Goal: Task Accomplishment & Management: Manage account settings

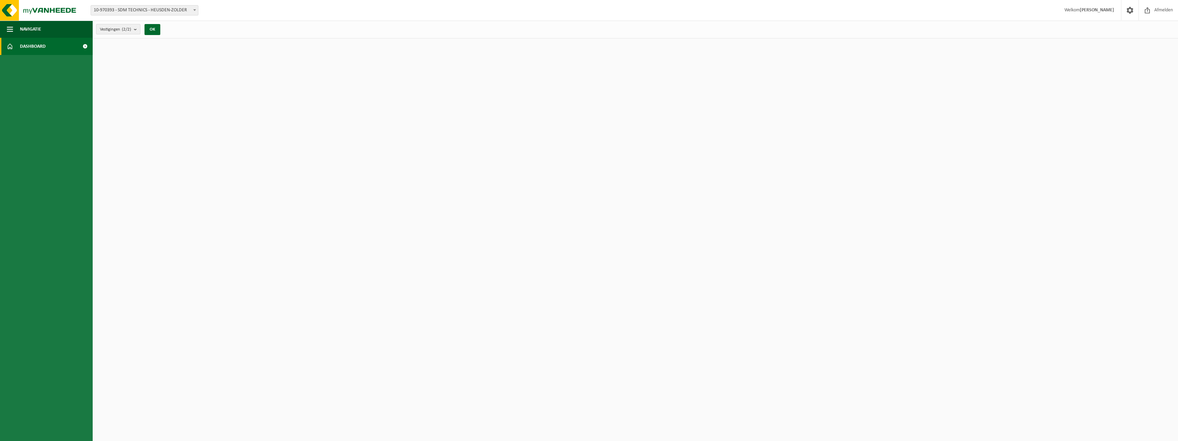
click at [126, 32] on span "Vestigingen (2/2)" at bounding box center [115, 29] width 31 height 10
click at [149, 31] on button "OK" at bounding box center [152, 29] width 16 height 11
click at [67, 47] on link "Dashboard" at bounding box center [46, 46] width 93 height 17
click at [138, 14] on span "10-970393 - SDM TECHNICS - HEUSDEN-ZOLDER" at bounding box center [144, 10] width 107 height 10
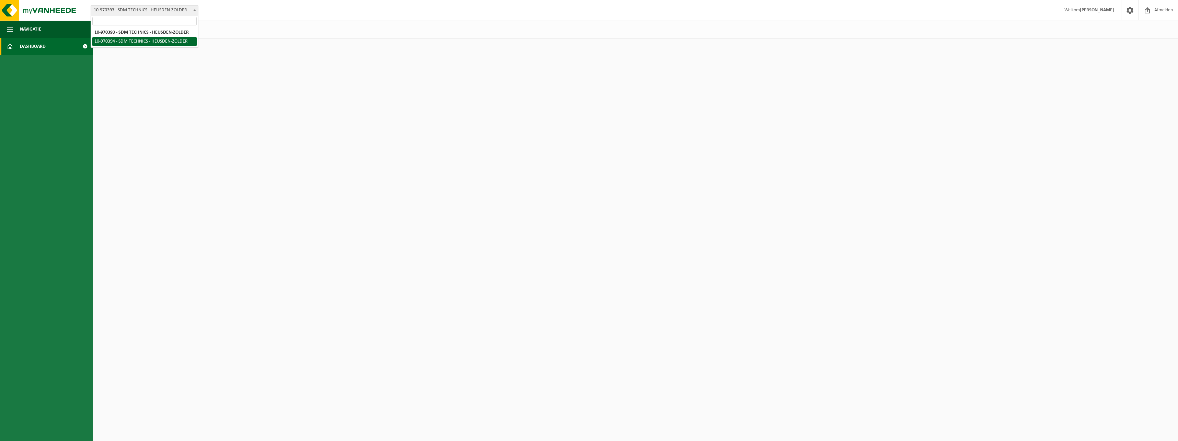
select select "154811"
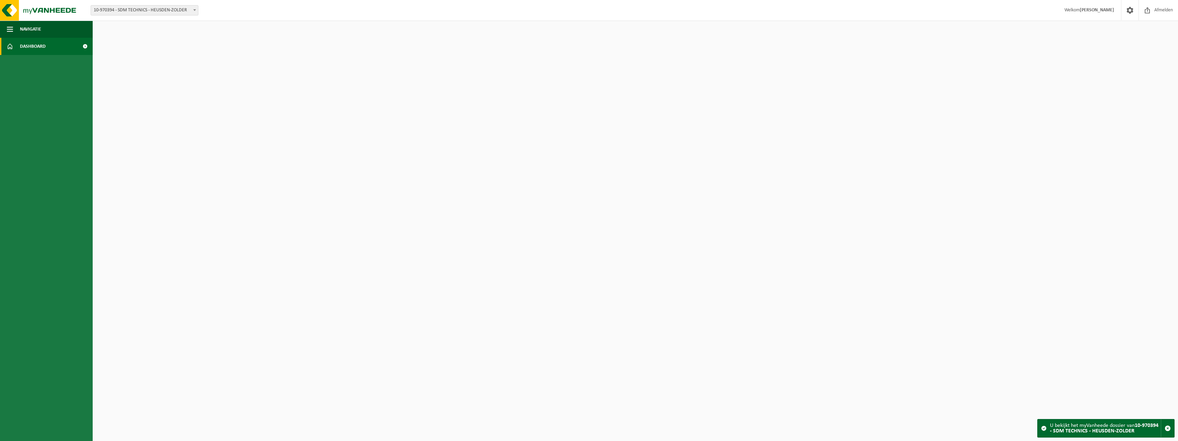
click at [150, 8] on span "10-970394 - SDM TECHNICS - HEUSDEN-ZOLDER" at bounding box center [144, 10] width 107 height 10
select select "154810"
click at [34, 48] on span "Dashboard" at bounding box center [33, 46] width 26 height 17
click at [24, 30] on span "Navigatie" at bounding box center [30, 29] width 21 height 17
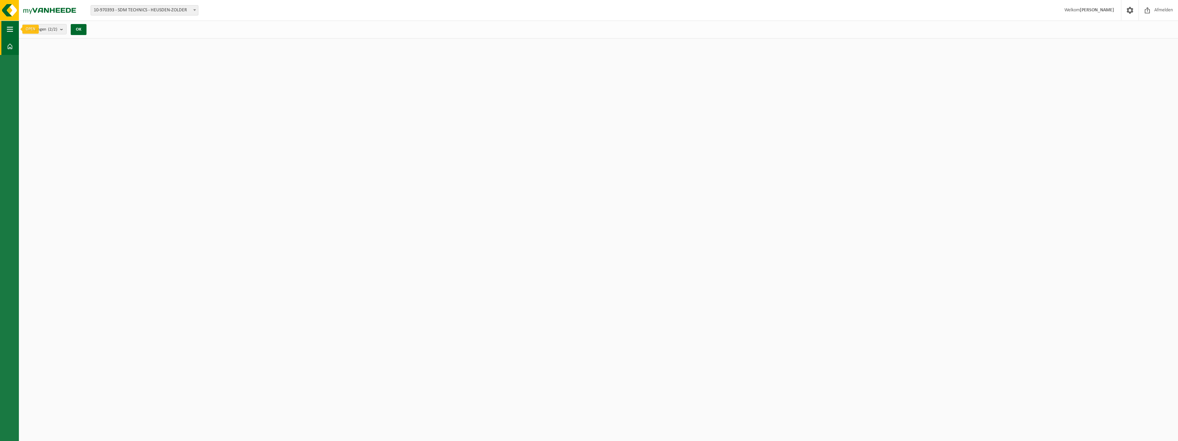
click at [9, 29] on span "button" at bounding box center [10, 29] width 6 height 17
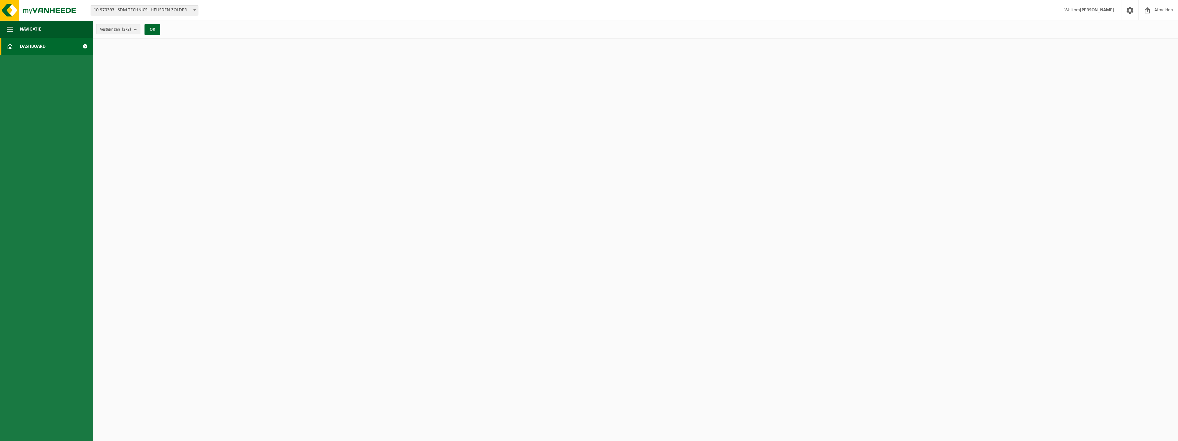
click at [13, 44] on link "Dashboard" at bounding box center [46, 46] width 93 height 17
click at [85, 46] on span at bounding box center [84, 46] width 15 height 17
click at [586, 9] on span at bounding box center [1129, 10] width 10 height 20
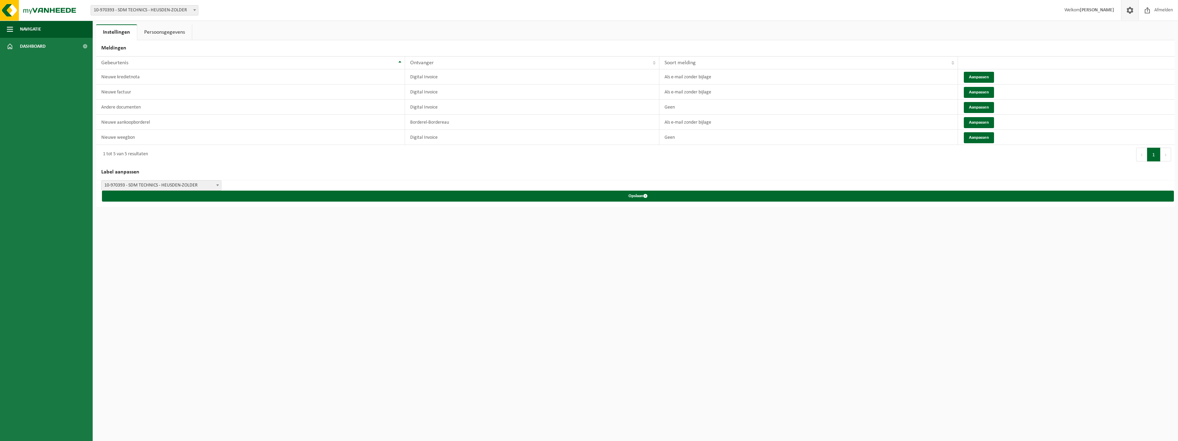
click at [169, 35] on link "Persoonsgegevens" at bounding box center [164, 32] width 55 height 16
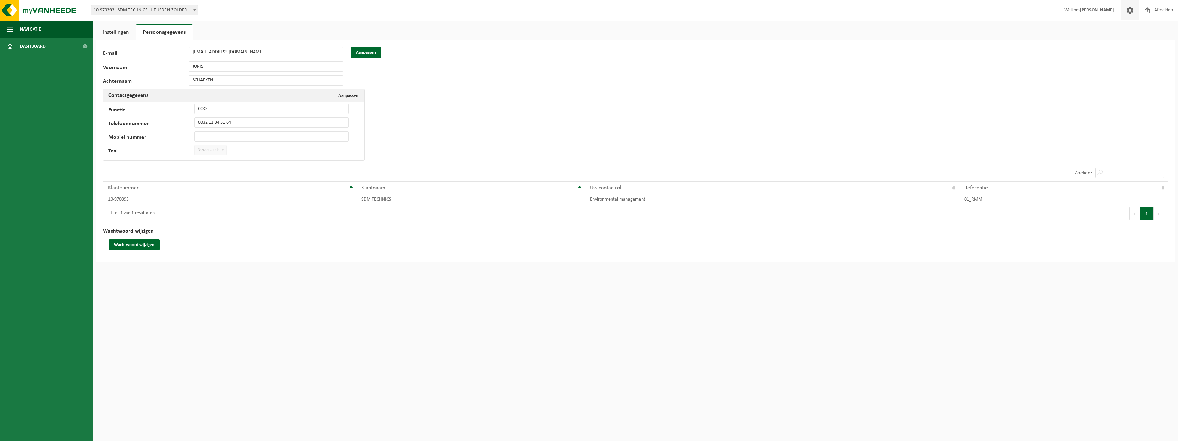
click at [115, 35] on link "Instellingen" at bounding box center [115, 32] width 39 height 16
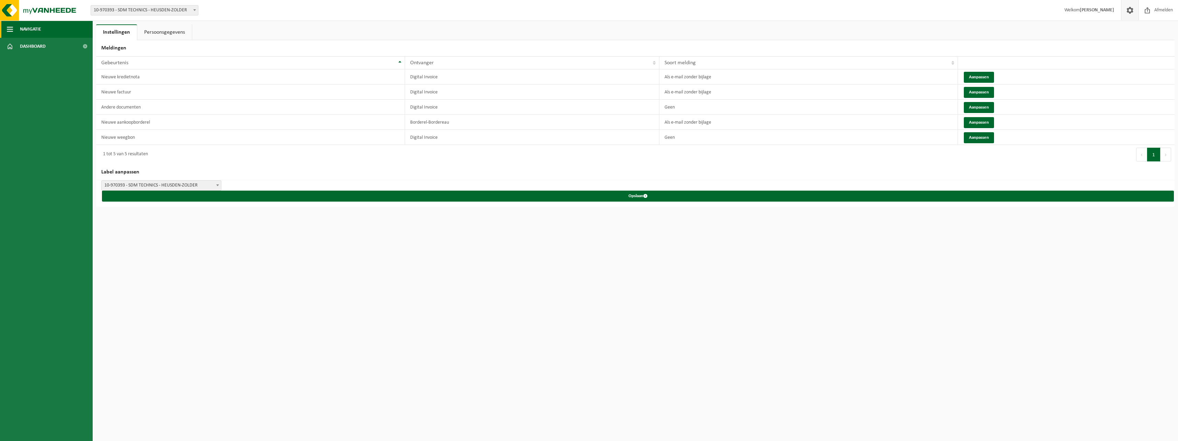
click at [11, 32] on span "button" at bounding box center [10, 29] width 6 height 17
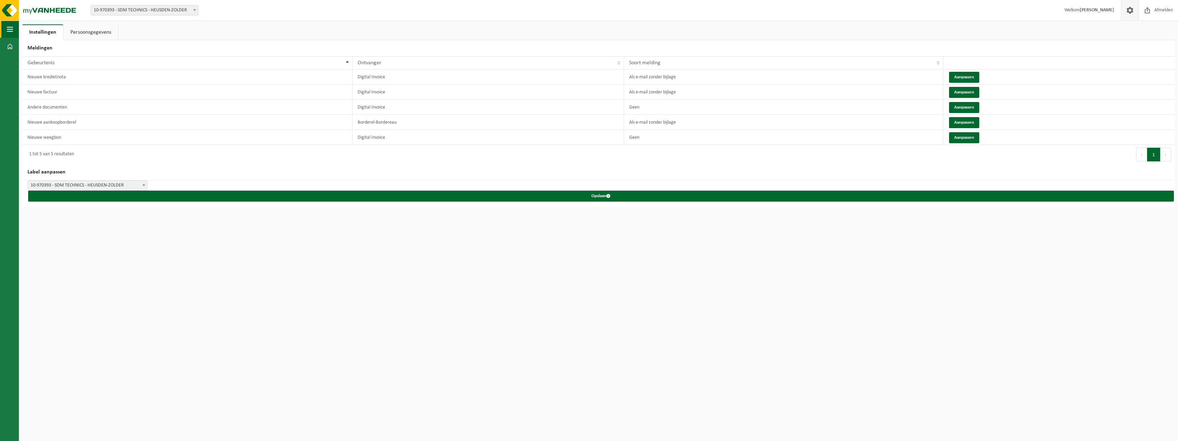
click at [11, 32] on span "button" at bounding box center [10, 29] width 6 height 17
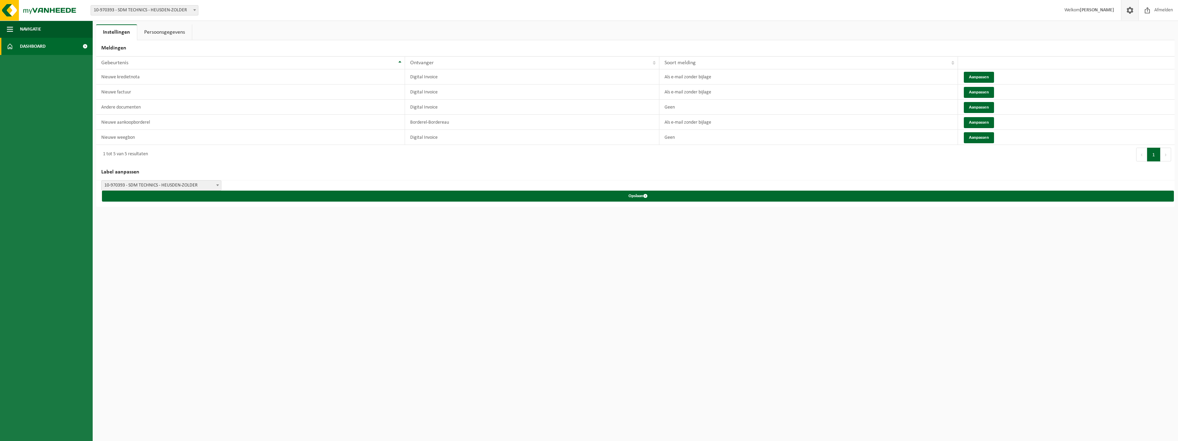
click at [29, 43] on span "Dashboard" at bounding box center [33, 46] width 26 height 17
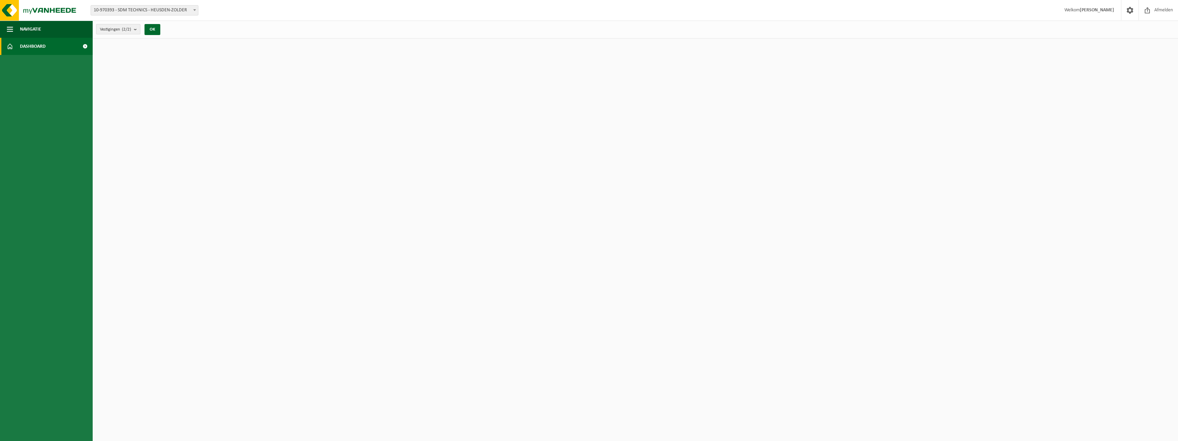
click at [116, 32] on span "Vestigingen (2/2)" at bounding box center [115, 29] width 31 height 10
click at [102, 76] on label "SDM TECHNICS - HEUSDEN-ZOLDER" at bounding box center [150, 77] width 103 height 10
click at [98, 72] on input "SDM TECHNICS - HEUSDEN-ZOLDER" at bounding box center [98, 72] width 0 height 0
checkbox input "false"
click at [109, 86] on label "SDM TECHNICS - HEUSDEN-ZOLDER" at bounding box center [152, 87] width 101 height 10
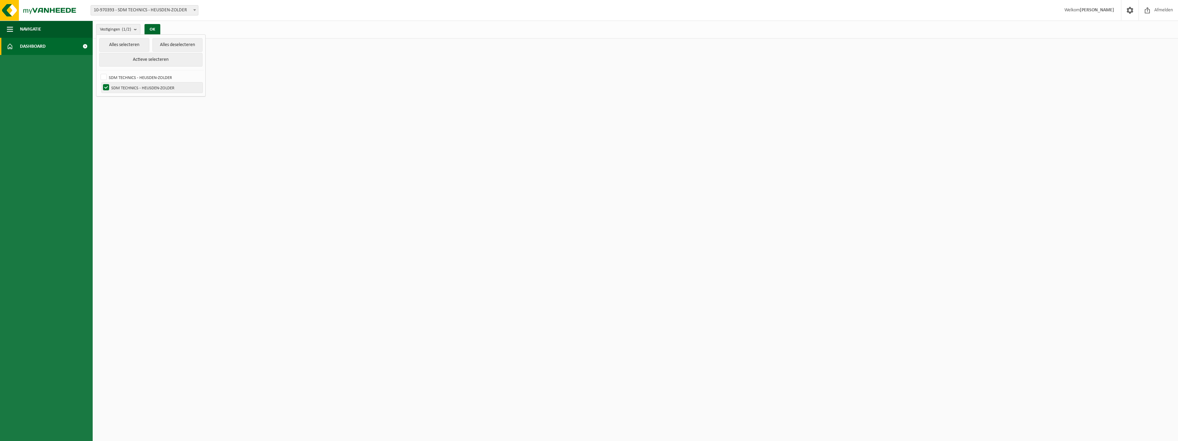
click at [101, 82] on input "SDM TECHNICS - HEUSDEN-ZOLDER" at bounding box center [100, 82] width 0 height 0
checkbox input "false"
click at [105, 75] on label "SDM TECHNICS - HEUSDEN-ZOLDER" at bounding box center [150, 77] width 103 height 10
click at [98, 72] on input "SDM TECHNICS - HEUSDEN-ZOLDER" at bounding box center [98, 72] width 0 height 0
checkbox input "true"
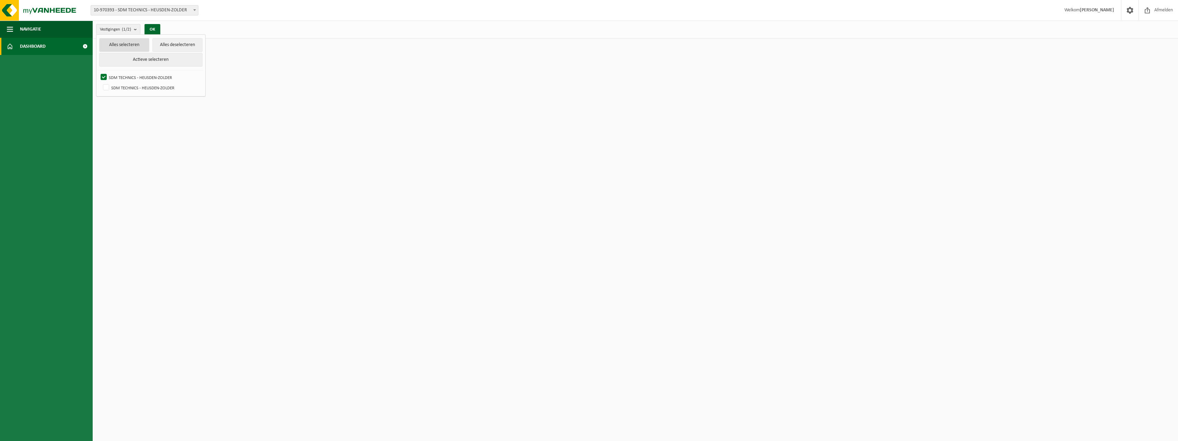
click at [126, 45] on button "Alles selecteren" at bounding box center [124, 45] width 50 height 14
checkbox input "true"
click at [174, 45] on button "Alles deselecteren" at bounding box center [177, 45] width 50 height 14
checkbox input "false"
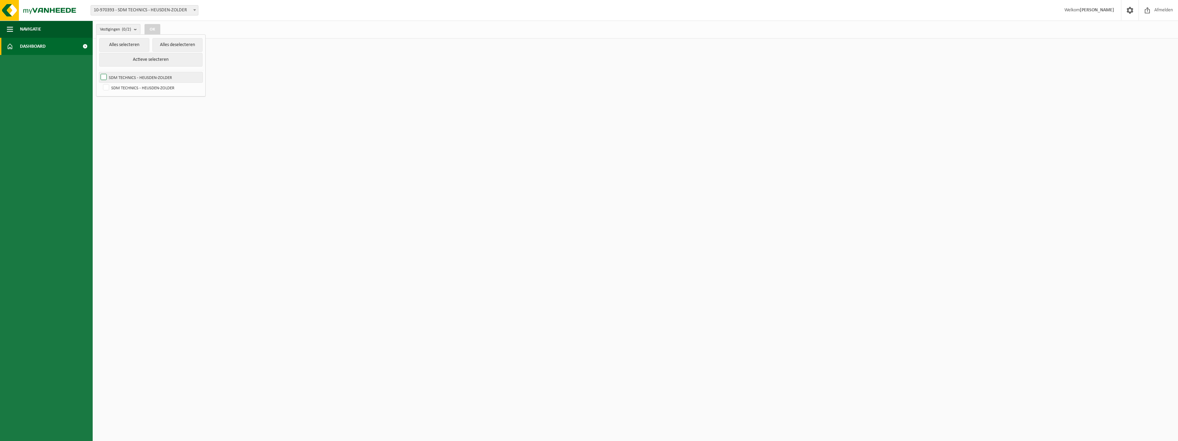
click at [107, 75] on label "SDM TECHNICS - HEUSDEN-ZOLDER" at bounding box center [150, 77] width 103 height 10
click at [98, 72] on input "SDM TECHNICS - HEUSDEN-ZOLDER" at bounding box center [98, 72] width 0 height 0
checkbox input "true"
click at [152, 27] on button "OK" at bounding box center [152, 29] width 16 height 11
click at [2, 9] on img at bounding box center [41, 10] width 82 height 21
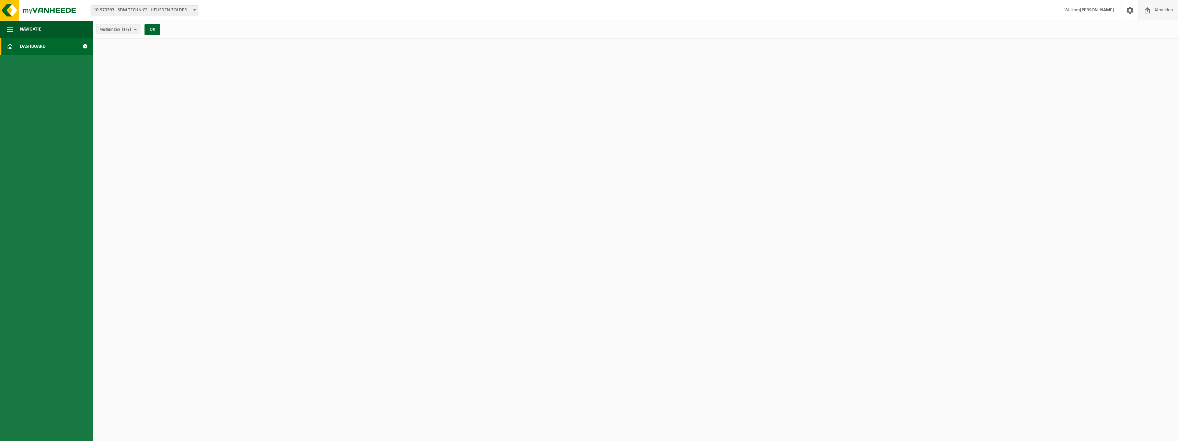
click at [1154, 11] on span "Afmelden" at bounding box center [1163, 10] width 22 height 20
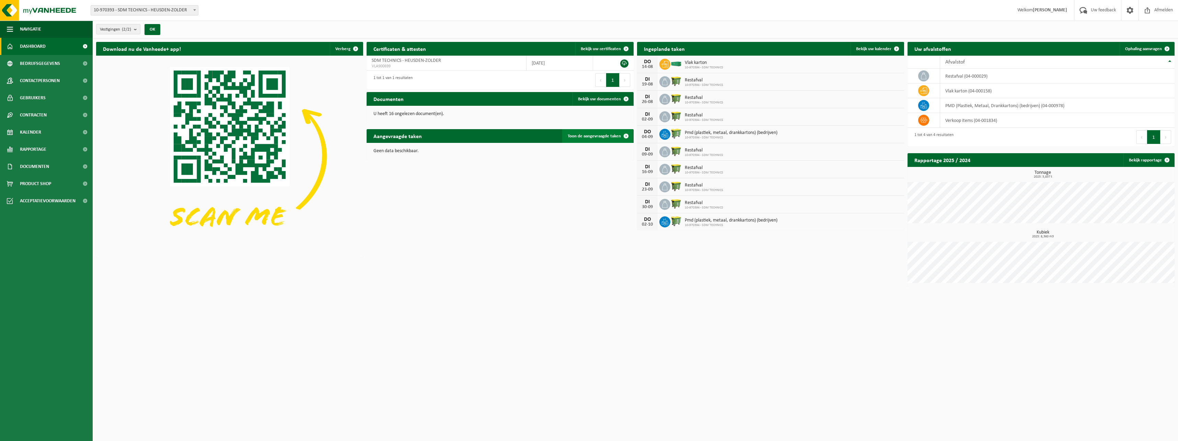
click at [610, 137] on span "Toon de aangevraagde taken" at bounding box center [593, 136] width 53 height 4
